Goal: Information Seeking & Learning: Learn about a topic

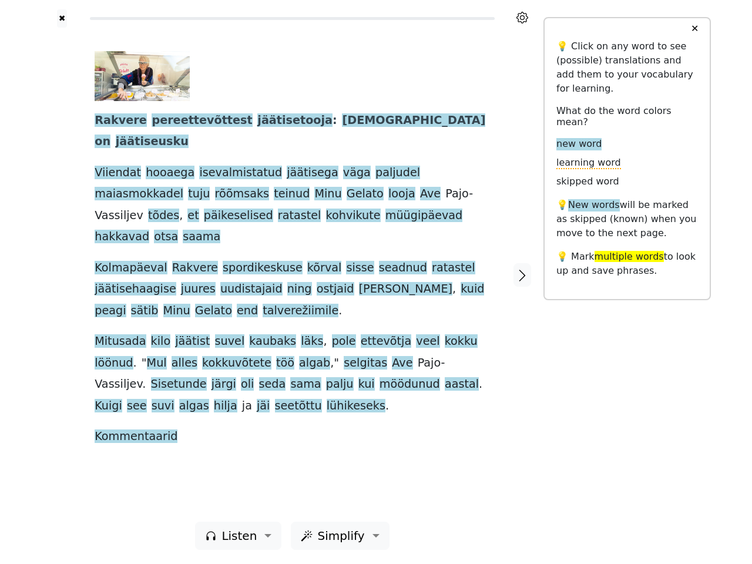
click at [376, 282] on div "Rakvere pereettevõttest jäätisetooja : eestlased on jäätiseusku Viiendat hooaeg…" at bounding box center [292, 249] width 395 height 396
click at [522, 18] on icon at bounding box center [522, 18] width 12 height 12
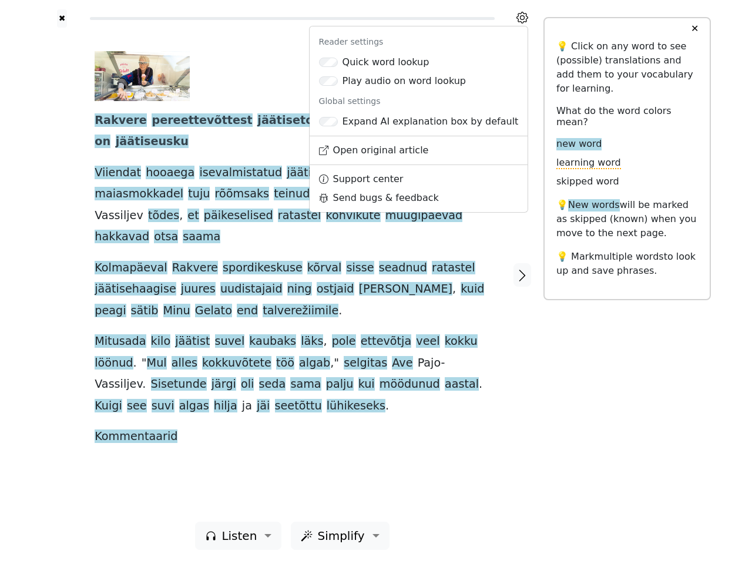
click at [62, 274] on div at bounding box center [62, 275] width 42 height 494
click at [292, 274] on div "Rakvere pereettevõttest jäätisetooja : eestlased on jäätiseusku Viiendat hooaeg…" at bounding box center [292, 249] width 395 height 396
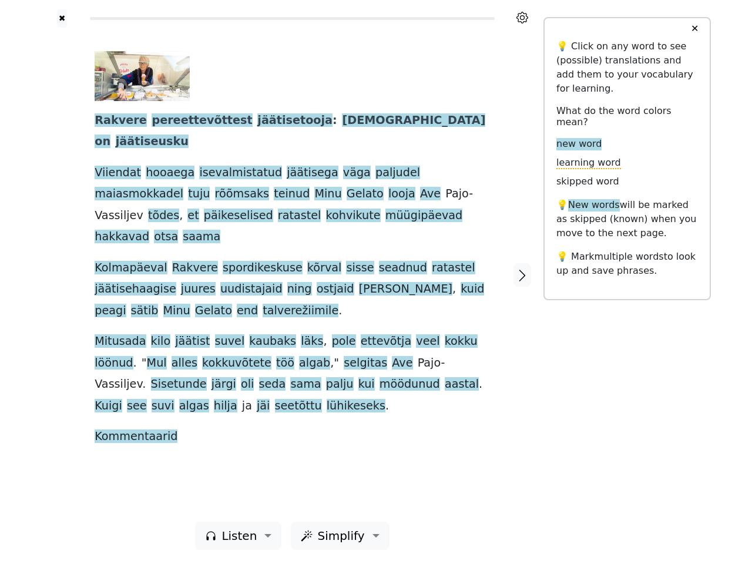
click at [116, 121] on span "Rakvere" at bounding box center [121, 120] width 52 height 15
click at [182, 121] on span "pereettevõttest" at bounding box center [202, 120] width 100 height 15
click at [258, 121] on span "jäätisetooja" at bounding box center [294, 120] width 75 height 15
click at [342, 121] on span "eestlased" at bounding box center [413, 120] width 143 height 15
click at [110, 134] on span "on" at bounding box center [103, 141] width 16 height 15
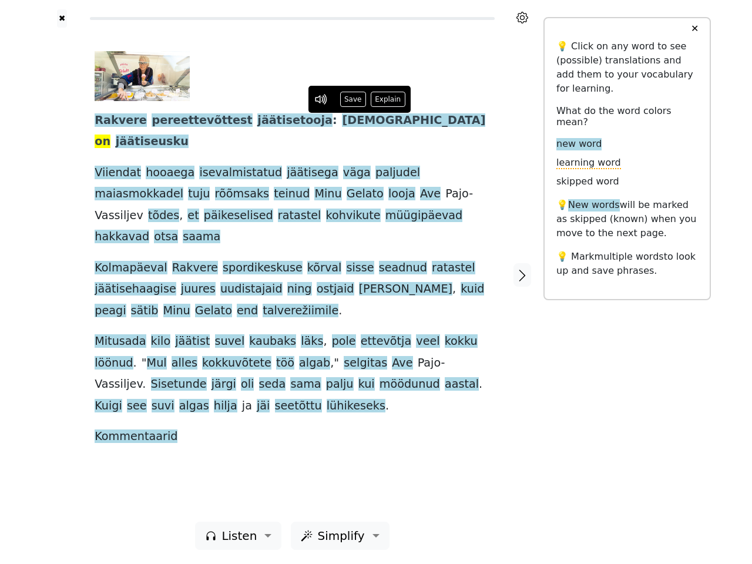
click at [189, 134] on span "jäätiseusku" at bounding box center [152, 141] width 73 height 15
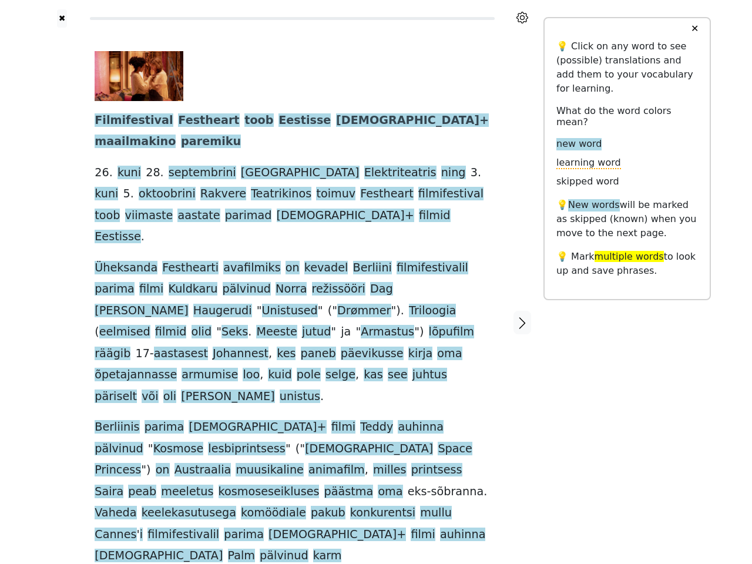
click at [295, 346] on span "kes" at bounding box center [286, 353] width 19 height 15
click at [522, 18] on icon at bounding box center [522, 18] width 12 height 12
click at [62, 274] on div at bounding box center [62, 322] width 42 height 589
click at [191, 325] on span at bounding box center [188, 332] width 5 height 15
click at [126, 121] on span "Filmifestival" at bounding box center [134, 120] width 78 height 15
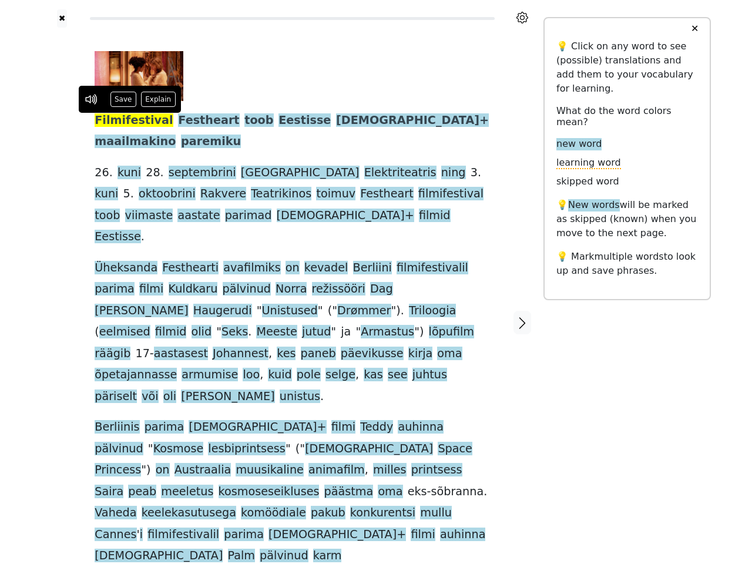
click at [188, 121] on span "Festheart" at bounding box center [208, 120] width 61 height 15
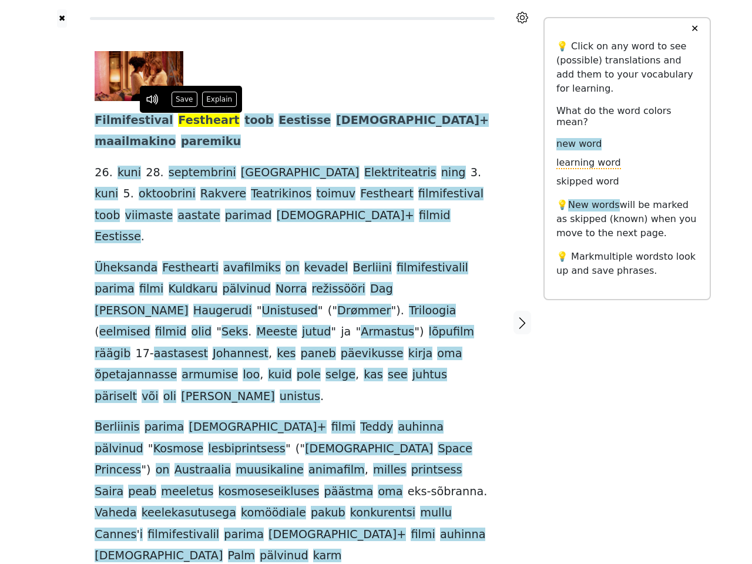
click at [244, 121] on span "toob" at bounding box center [258, 120] width 29 height 15
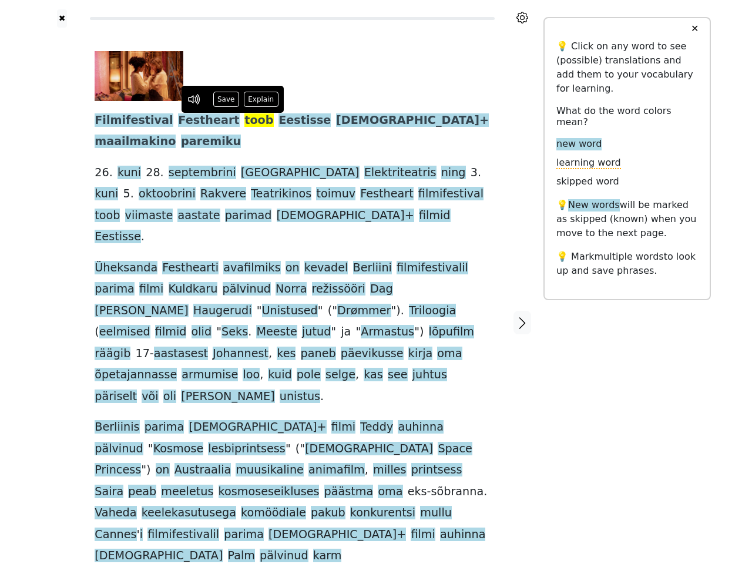
click at [278, 121] on span "Eestisse" at bounding box center [304, 120] width 52 height 15
click at [336, 121] on span "LGBT" at bounding box center [407, 120] width 143 height 15
click at [479, 121] on span "+" at bounding box center [483, 120] width 9 height 15
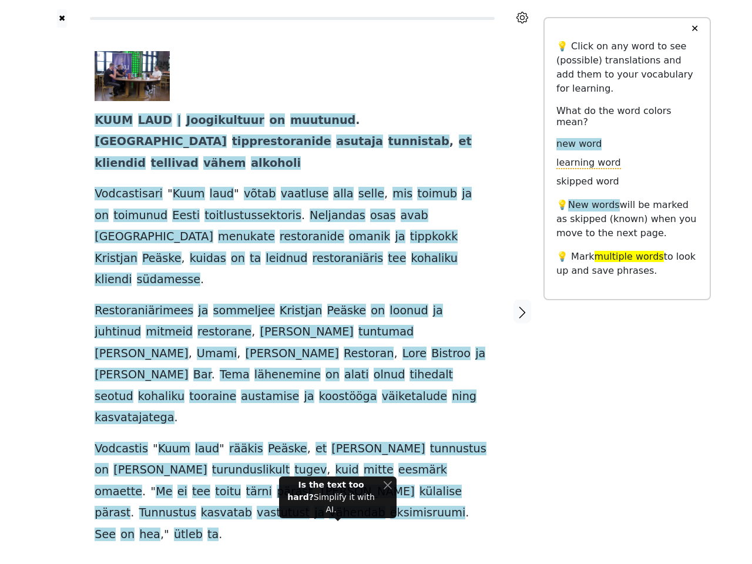
click at [376, 346] on span "Restoran" at bounding box center [369, 353] width 50 height 15
click at [522, 18] on icon at bounding box center [522, 18] width 12 height 12
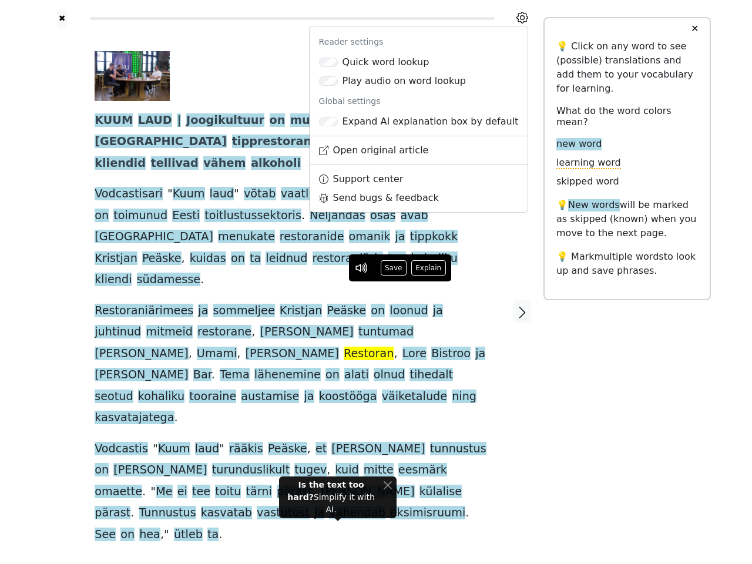
click at [62, 274] on div at bounding box center [62, 312] width 42 height 568
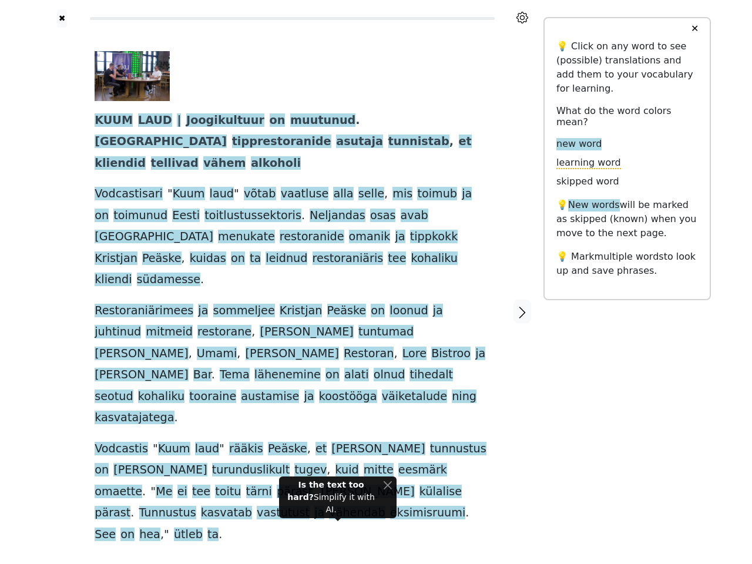
click at [322, 304] on span at bounding box center [324, 311] width 5 height 15
click at [112, 121] on span "KUUM" at bounding box center [114, 120] width 38 height 15
click at [148, 121] on span "LAUD" at bounding box center [155, 120] width 34 height 15
click at [210, 121] on span "Joogikultuur" at bounding box center [225, 120] width 78 height 15
click at [270, 121] on span "on" at bounding box center [278, 120] width 16 height 15
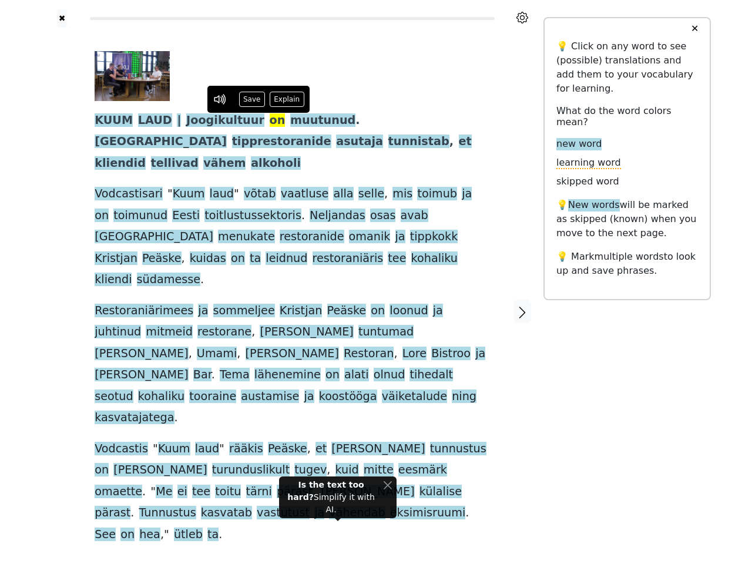
click at [294, 121] on span "muutunud" at bounding box center [322, 120] width 65 height 15
click at [227, 134] on span "Tallinna" at bounding box center [161, 141] width 132 height 15
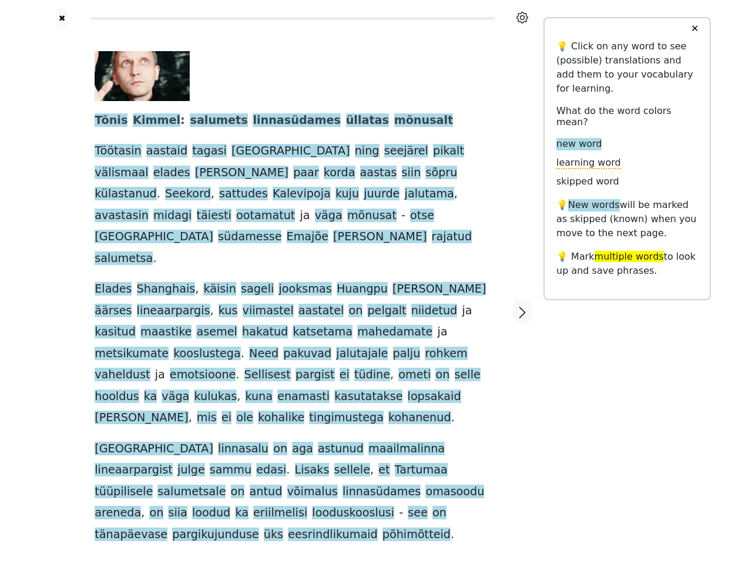
click at [278, 346] on span "Need" at bounding box center [263, 353] width 29 height 15
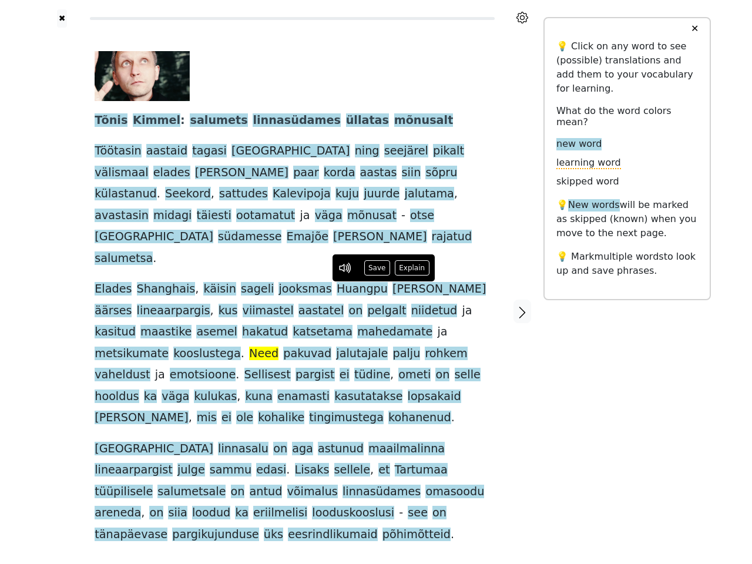
click at [522, 18] on icon at bounding box center [522, 18] width 12 height 12
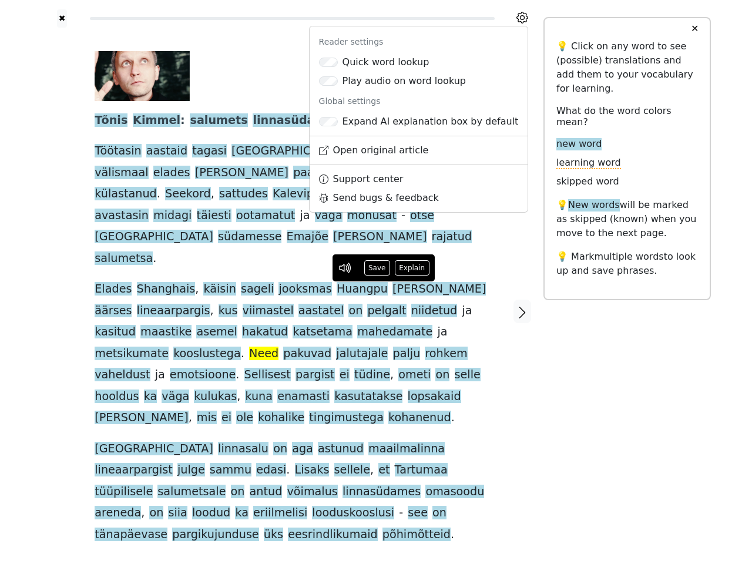
click at [62, 274] on div at bounding box center [62, 312] width 42 height 568
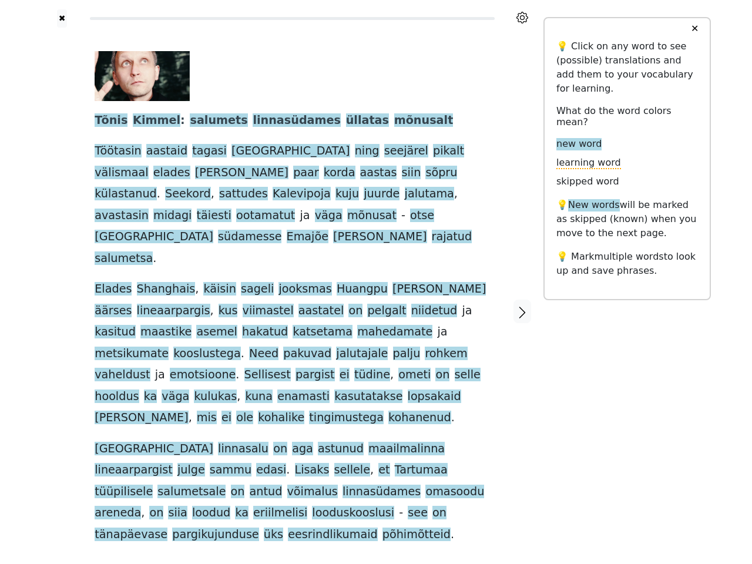
click at [411, 304] on span "niidetud" at bounding box center [434, 311] width 46 height 15
click at [108, 121] on span "Tõnis" at bounding box center [111, 120] width 33 height 15
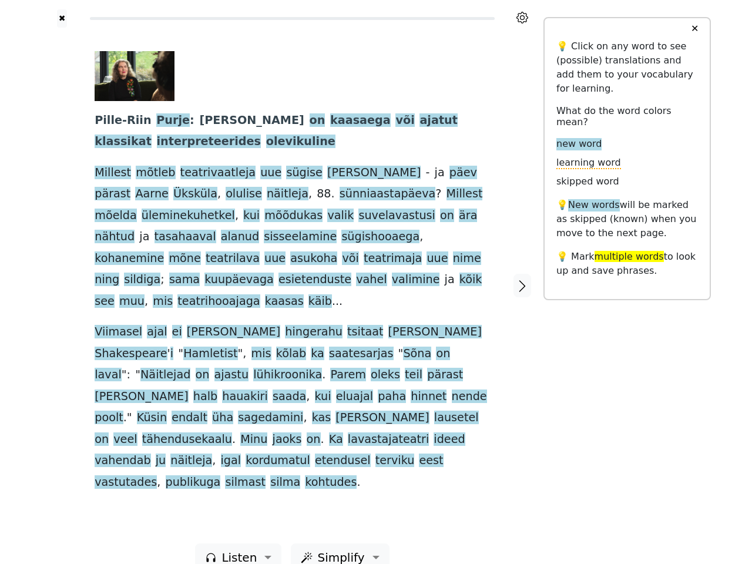
click at [332, 294] on span "käib" at bounding box center [319, 301] width 23 height 15
click at [522, 18] on icon at bounding box center [522, 18] width 12 height 12
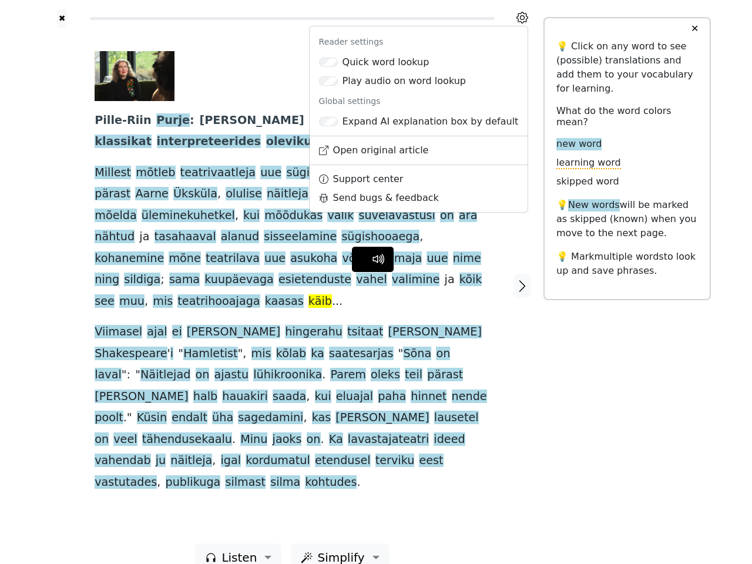
click at [62, 274] on div at bounding box center [62, 286] width 42 height 516
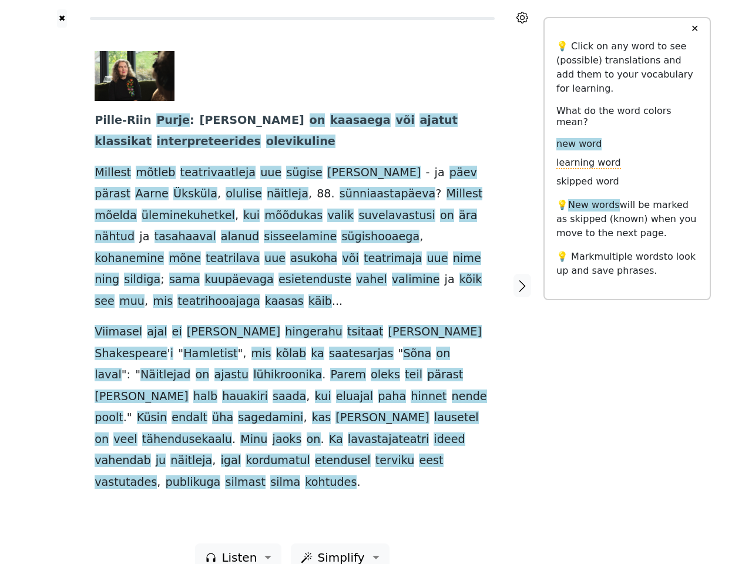
click at [260, 294] on span "teatrihooajaga" at bounding box center [218, 301] width 82 height 15
click at [160, 121] on span "Purje" at bounding box center [172, 120] width 33 height 15
click at [199, 121] on span "[PERSON_NAME]" at bounding box center [251, 120] width 105 height 15
click at [309, 121] on span "on" at bounding box center [317, 120] width 16 height 15
click at [330, 121] on span "kaasaega" at bounding box center [360, 120] width 60 height 15
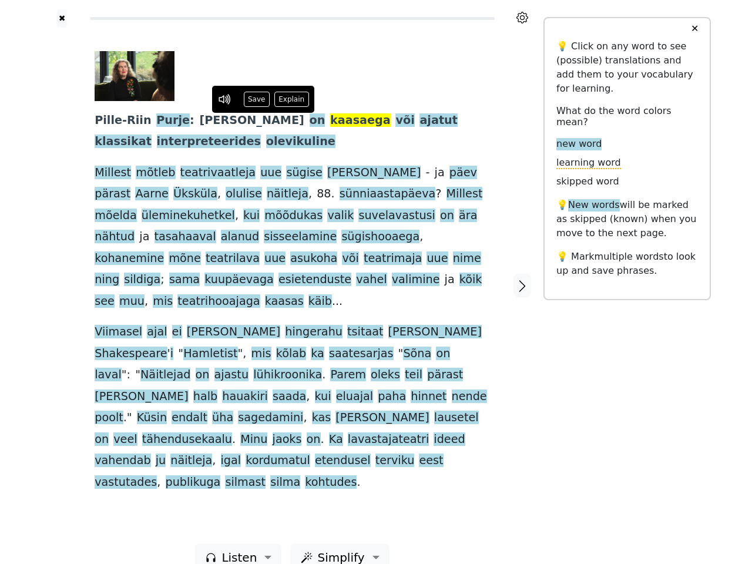
click at [395, 121] on span "või" at bounding box center [404, 120] width 19 height 15
click at [419, 121] on span "ajatut" at bounding box center [438, 120] width 38 height 15
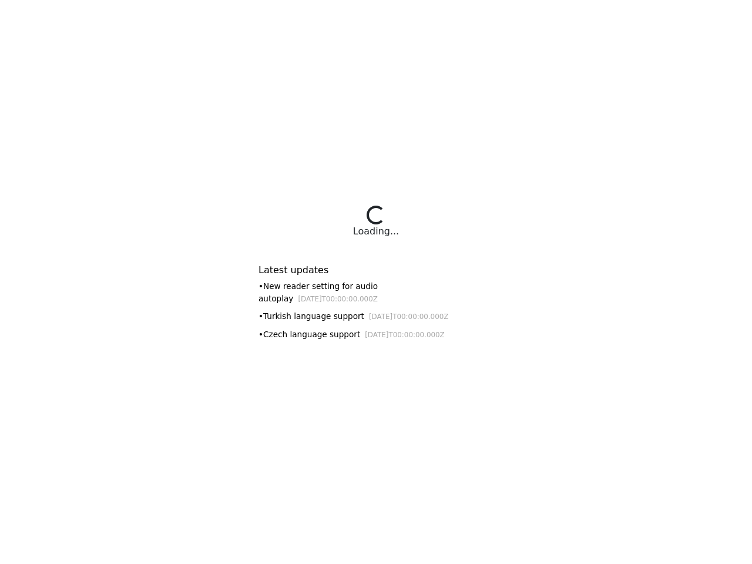
click at [376, 282] on div "Latest updates • New reader setting for audio autoplay [DATE]T00:00:00.000Z • T…" at bounding box center [375, 298] width 235 height 96
